Goal: Task Accomplishment & Management: Manage account settings

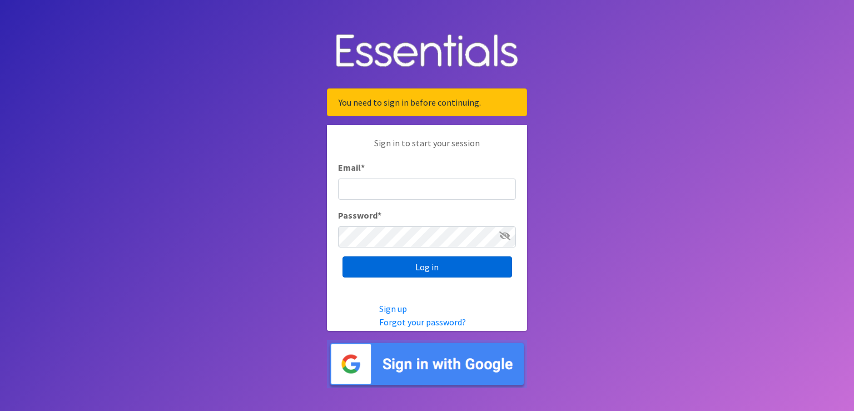
type input "scott@jakesnoh.org"
click at [421, 269] on input "Log in" at bounding box center [428, 266] width 170 height 21
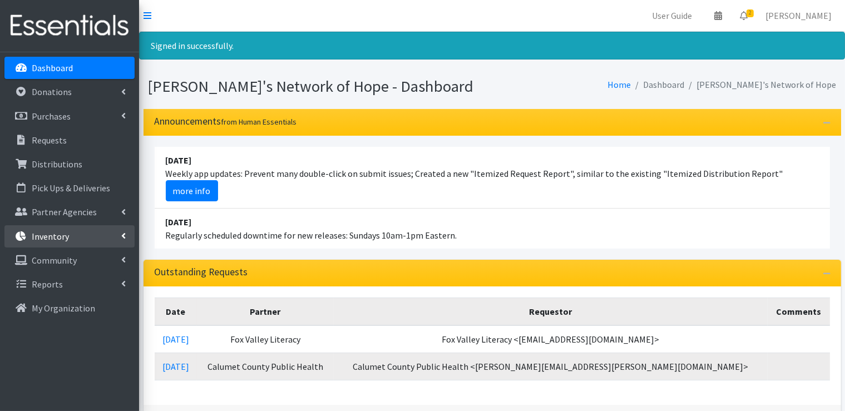
click at [131, 238] on link "Inventory" at bounding box center [69, 236] width 130 height 22
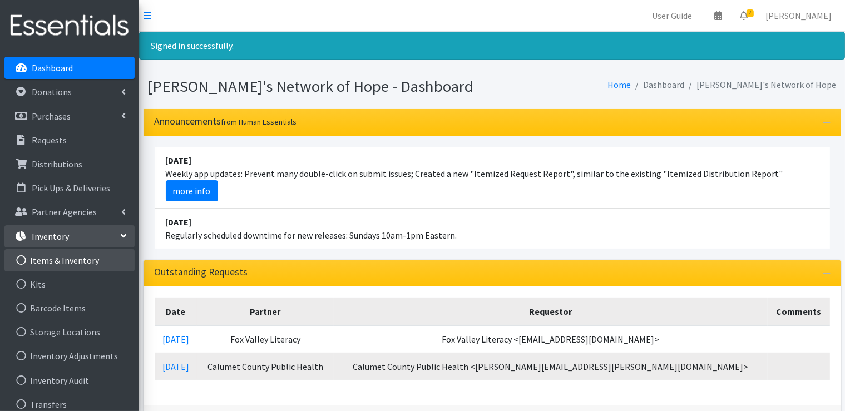
click at [87, 258] on link "Items & Inventory" at bounding box center [69, 260] width 130 height 22
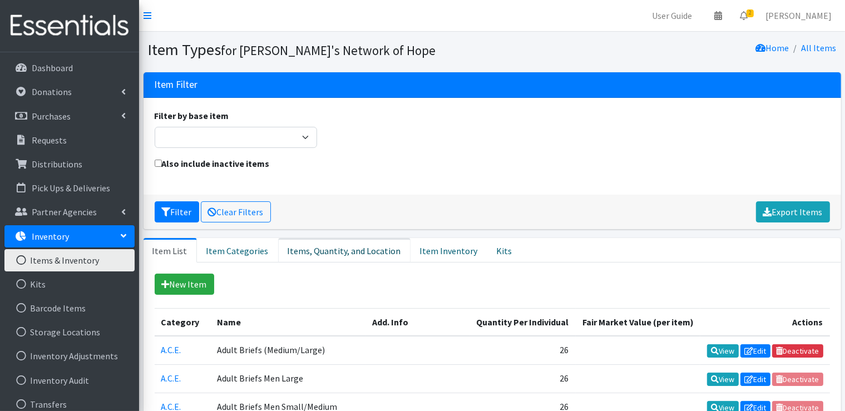
click at [344, 248] on link "Items, Quantity, and Location" at bounding box center [344, 250] width 132 height 24
